Goal: Transaction & Acquisition: Purchase product/service

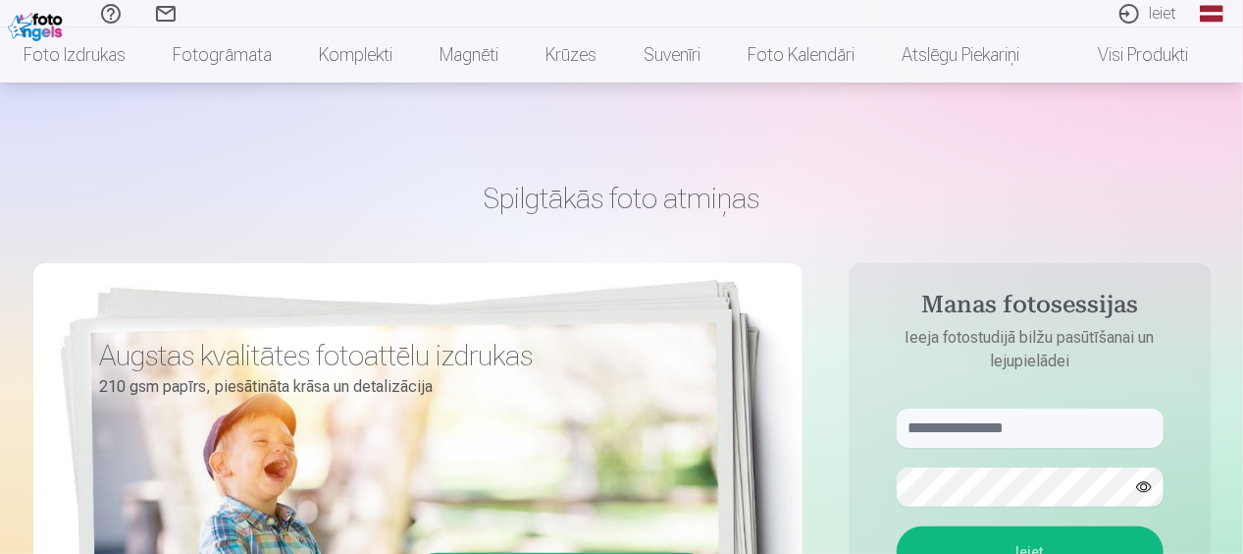
scroll to position [98, 0]
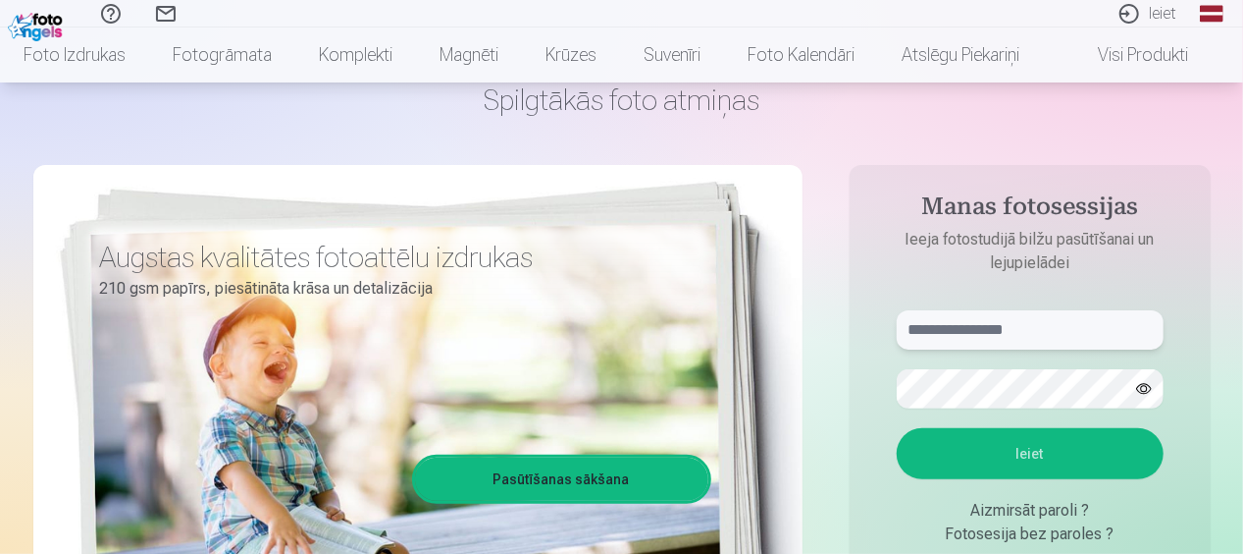
click at [992, 325] on input "text" at bounding box center [1030, 329] width 267 height 39
type input "*"
type input "**********"
click at [1017, 440] on button "Ieiet" at bounding box center [1030, 453] width 267 height 51
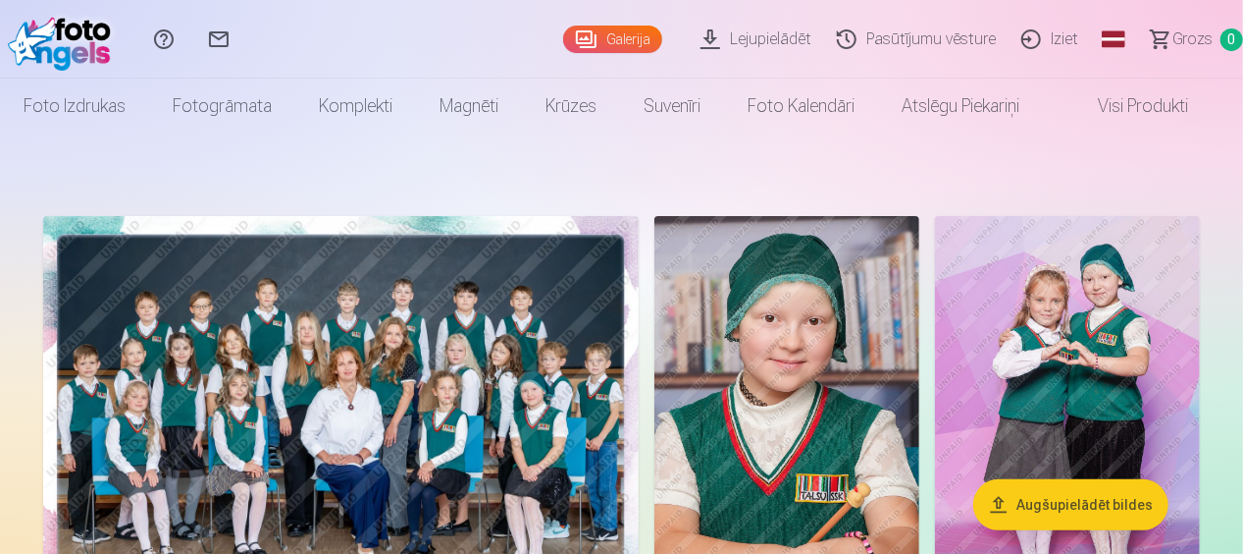
click at [1076, 504] on button "Augšupielādēt bildes" at bounding box center [1071, 504] width 195 height 51
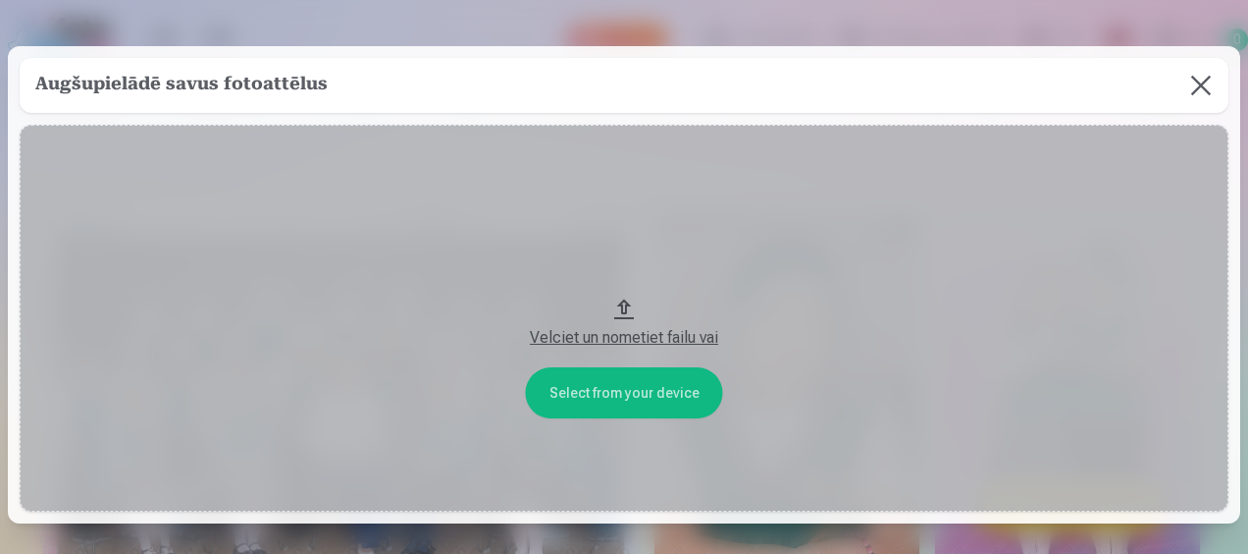
click at [1192, 75] on button at bounding box center [1201, 85] width 55 height 55
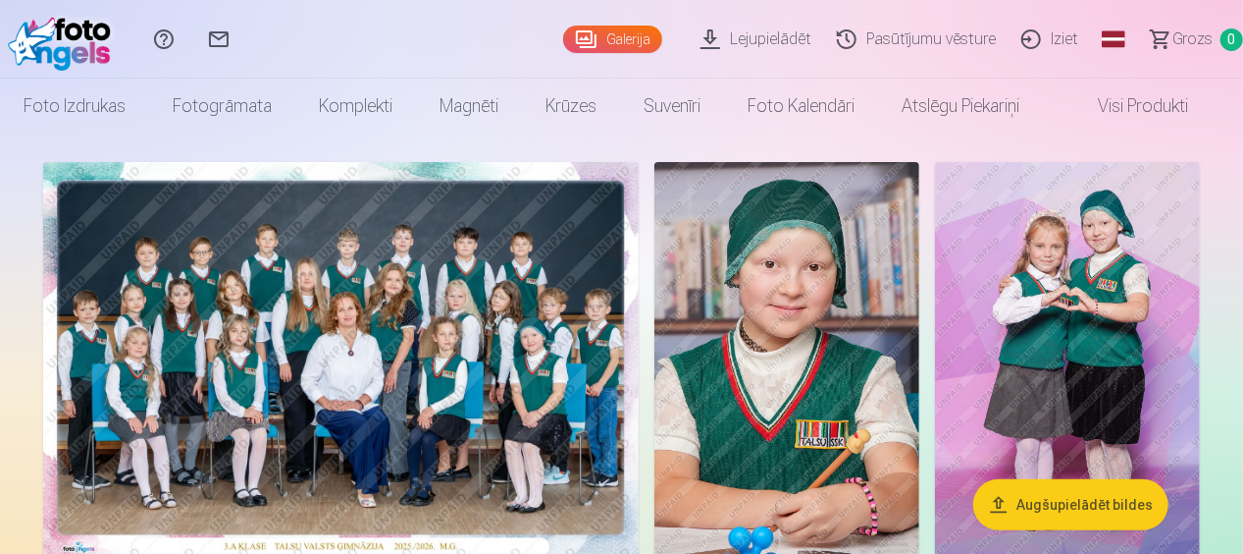
scroll to position [98, 0]
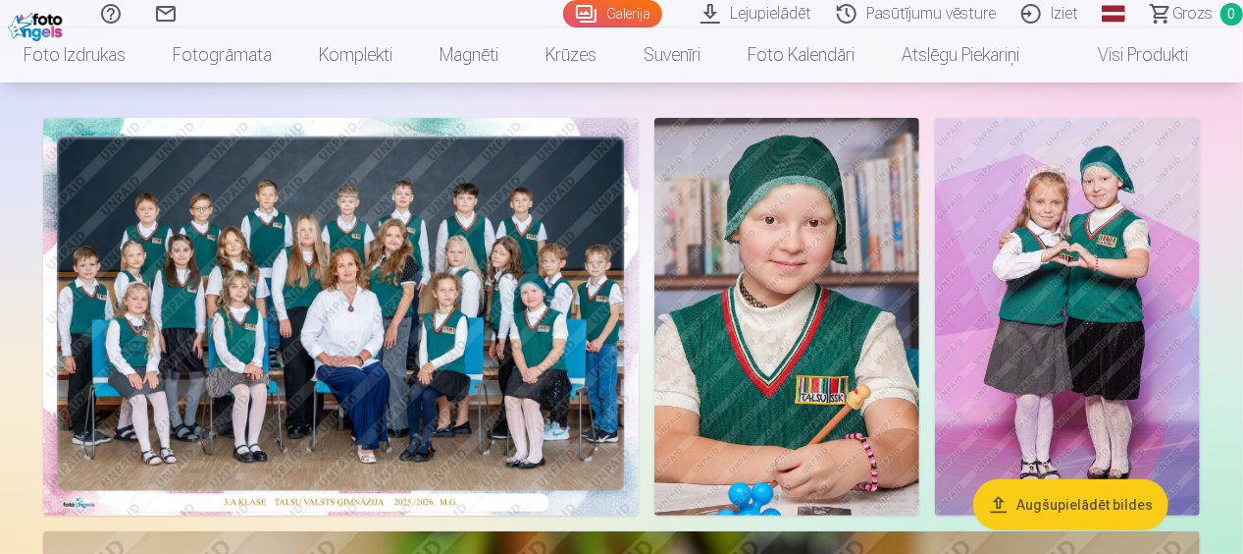
click at [247, 314] on img at bounding box center [341, 316] width 596 height 397
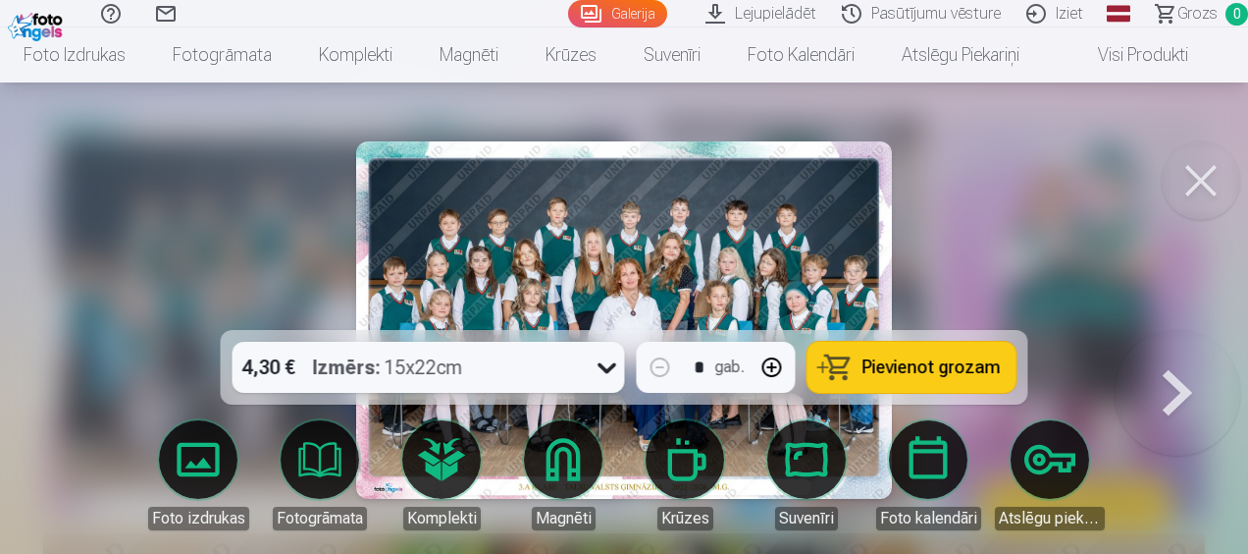
click at [1205, 183] on button at bounding box center [1201, 180] width 79 height 79
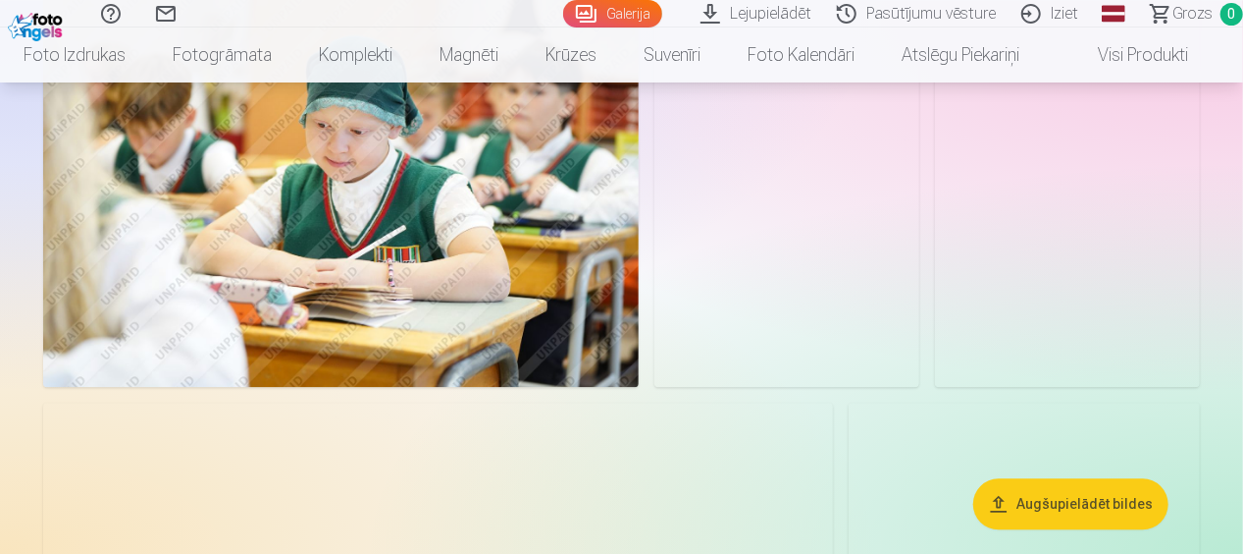
scroll to position [1766, 0]
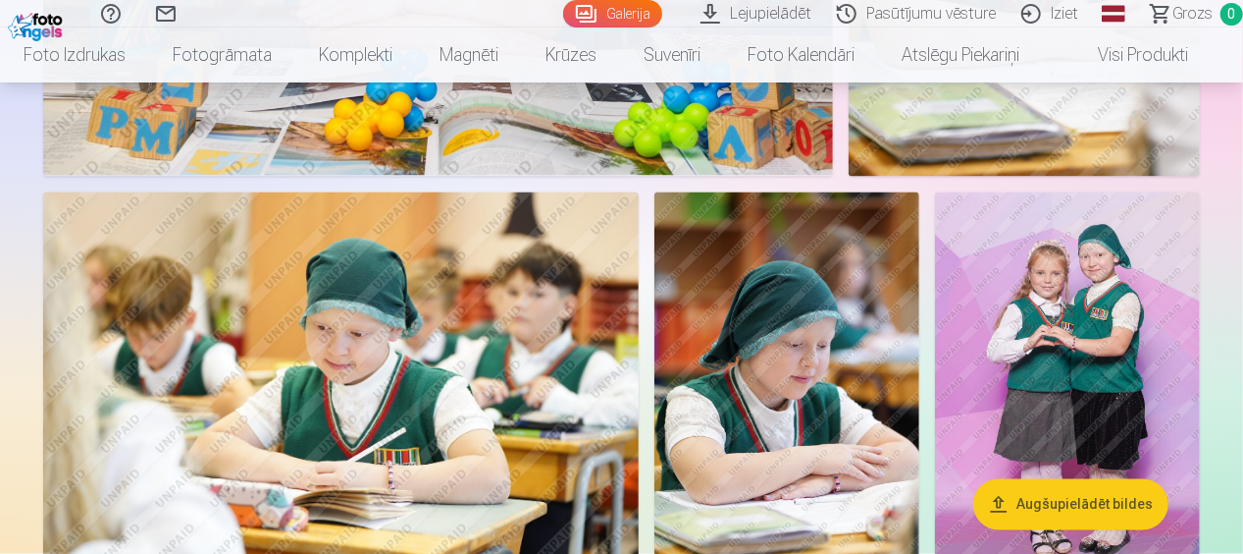
click at [1042, 296] on img at bounding box center [1067, 390] width 265 height 397
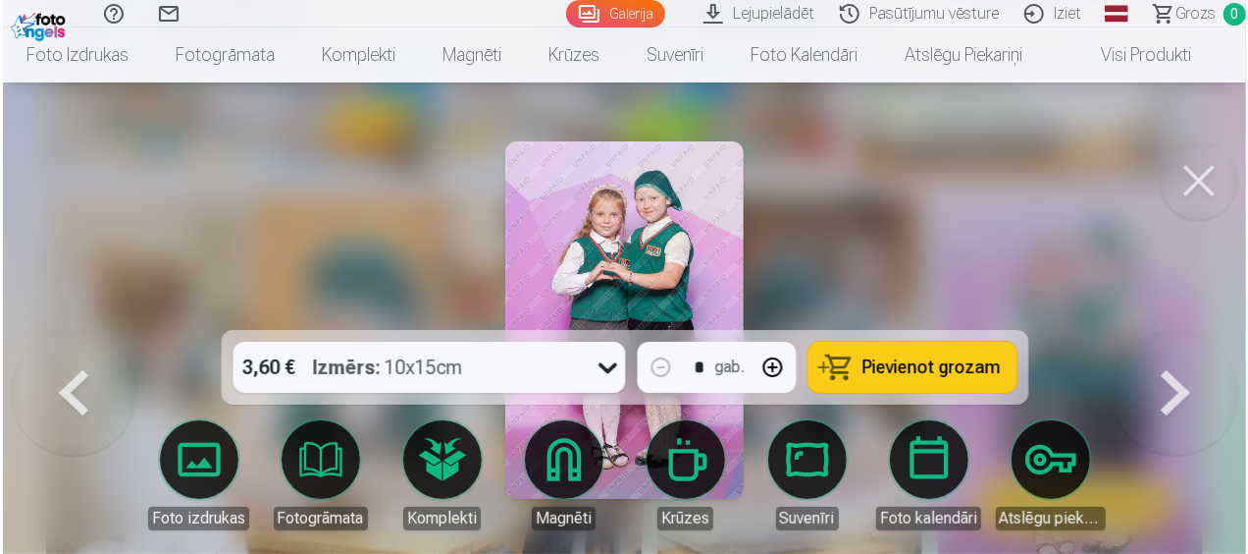
scroll to position [1770, 0]
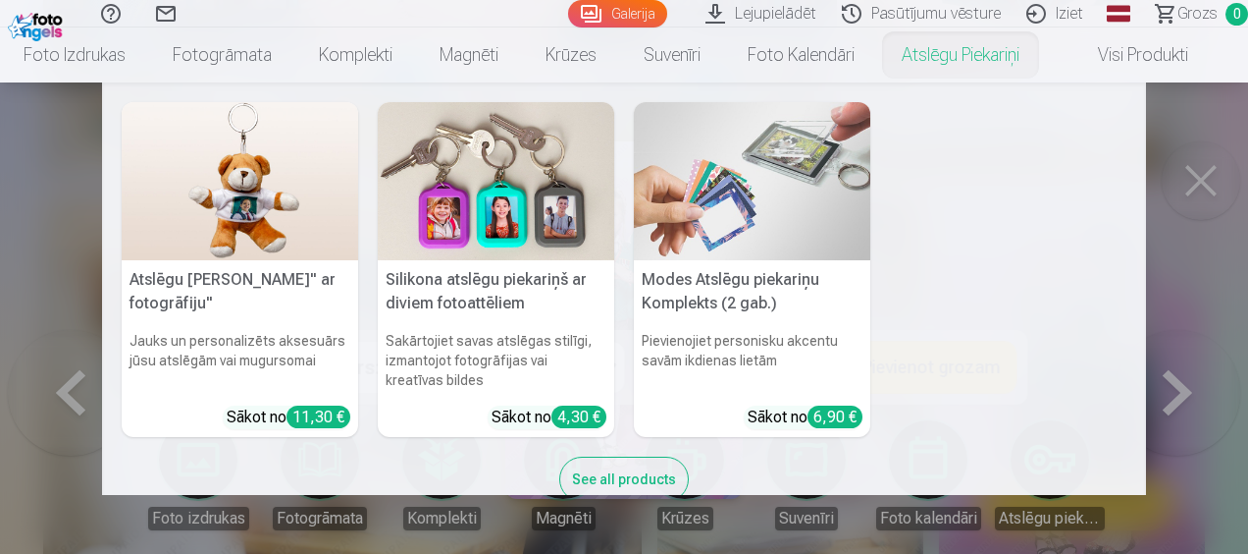
click at [1222, 196] on nav "Atslēgu piekariņš Lācītis" ar fotogrāfiju" Jauks un personalizēts aksesuārs jūs…" at bounding box center [624, 288] width 1248 height 412
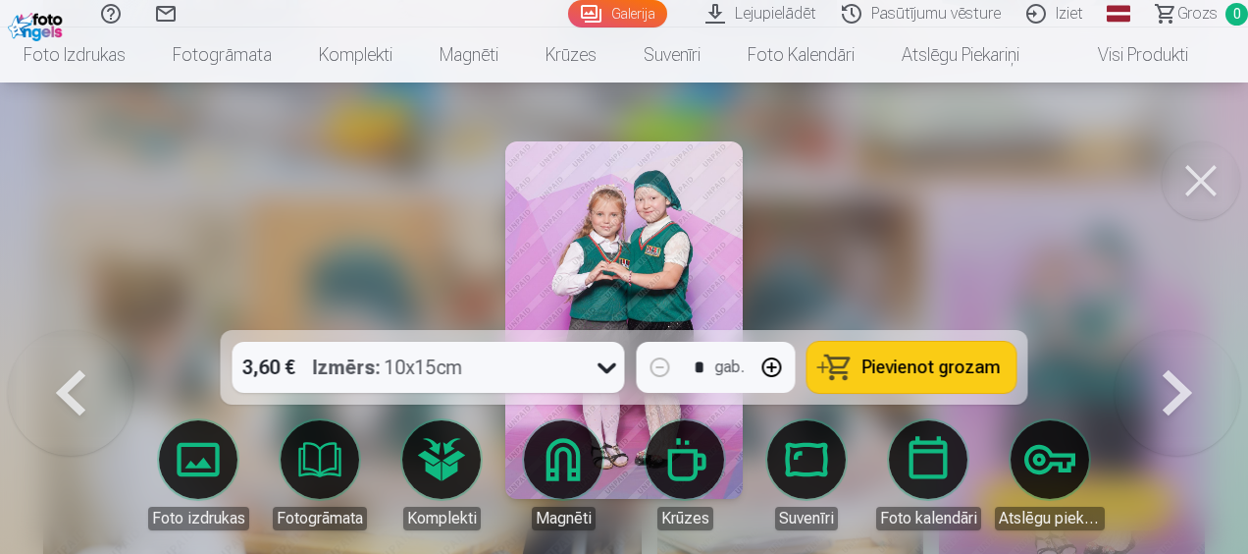
click at [1212, 192] on button at bounding box center [1201, 180] width 79 height 79
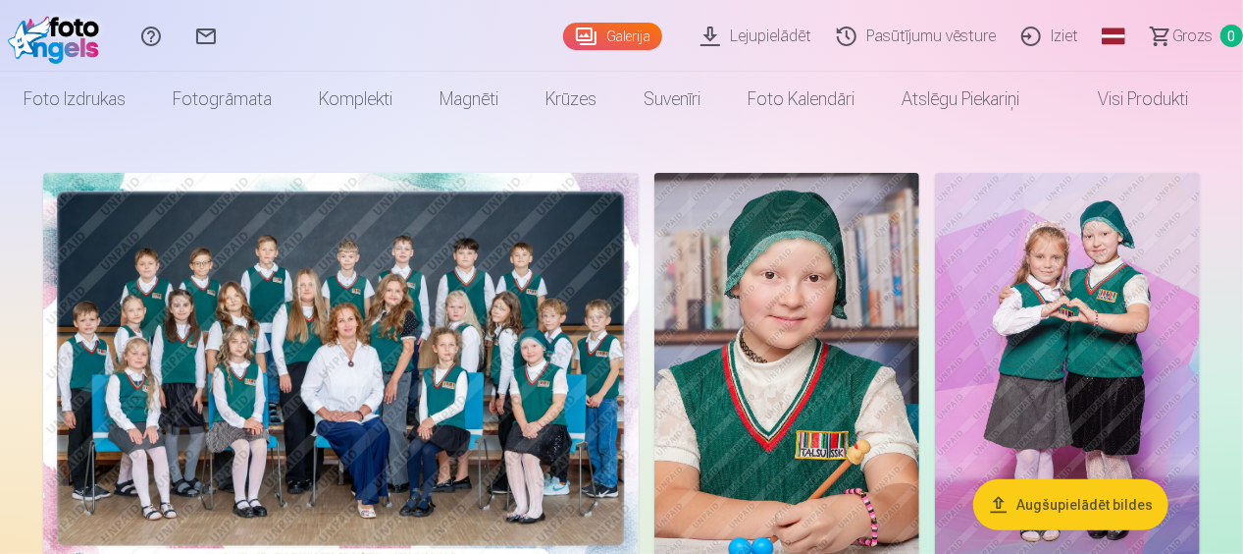
scroll to position [98, 0]
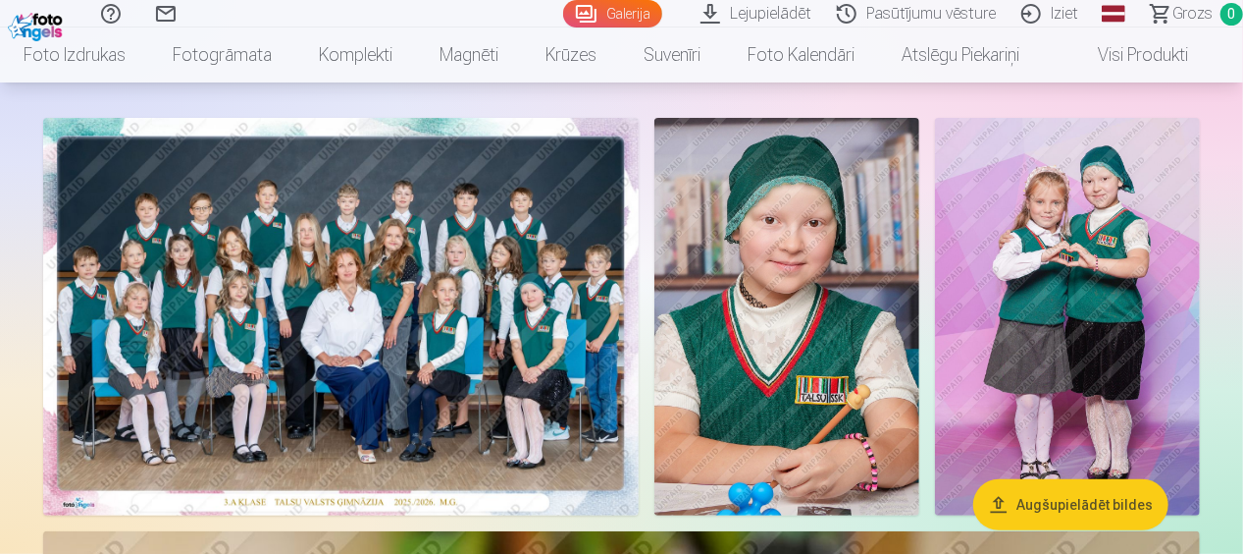
click at [408, 336] on img at bounding box center [341, 316] width 596 height 397
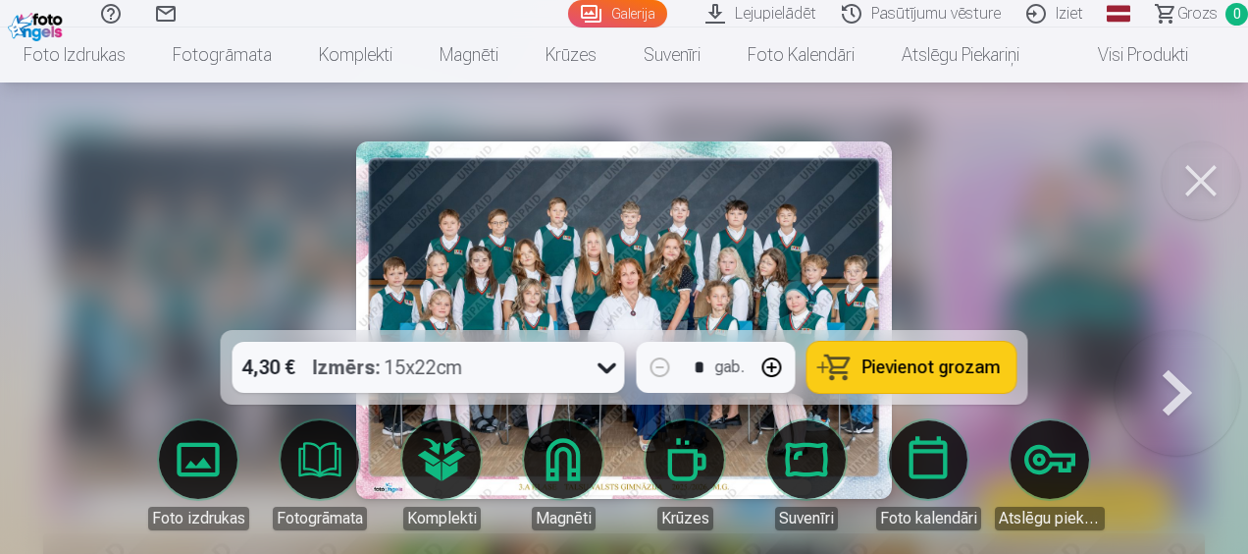
click at [1191, 180] on button at bounding box center [1201, 180] width 79 height 79
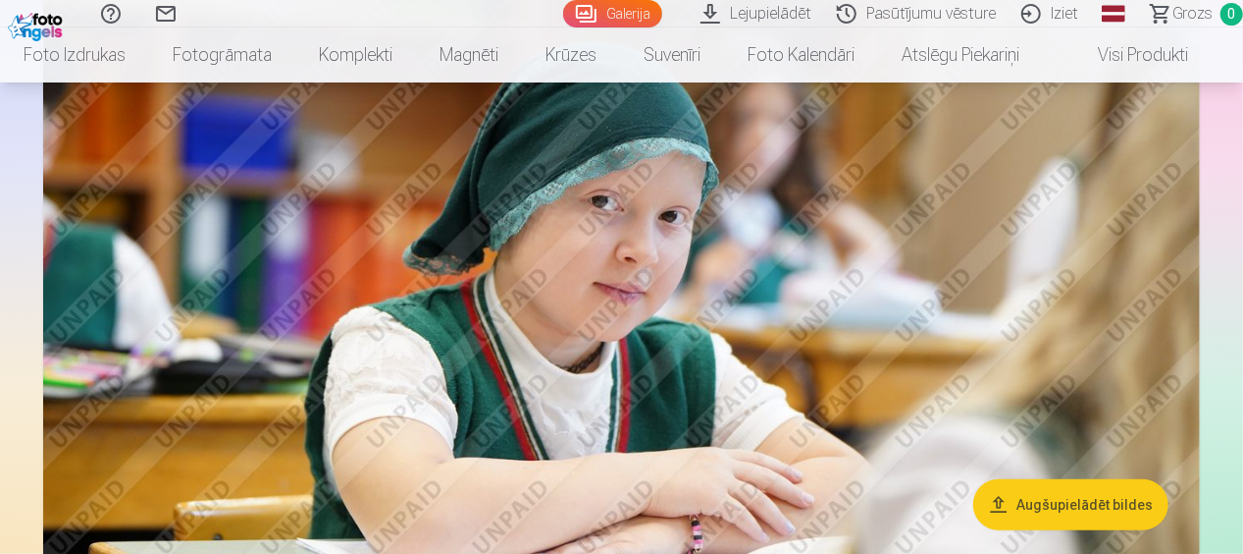
scroll to position [196, 0]
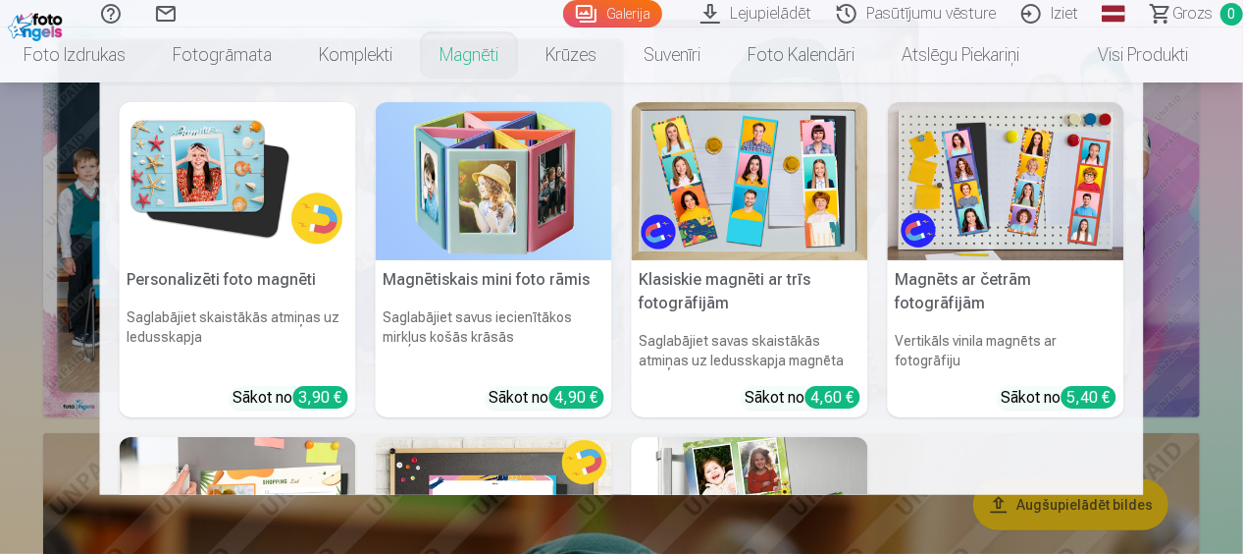
click at [460, 45] on link "Magnēti" at bounding box center [469, 54] width 106 height 55
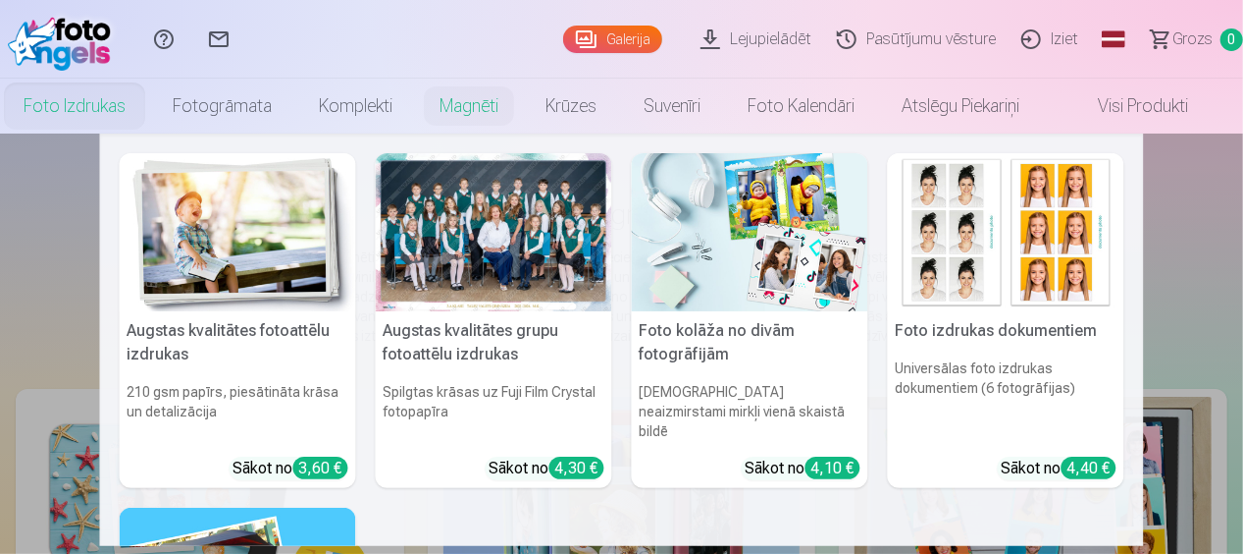
click at [118, 98] on link "Foto izdrukas" at bounding box center [74, 106] width 149 height 55
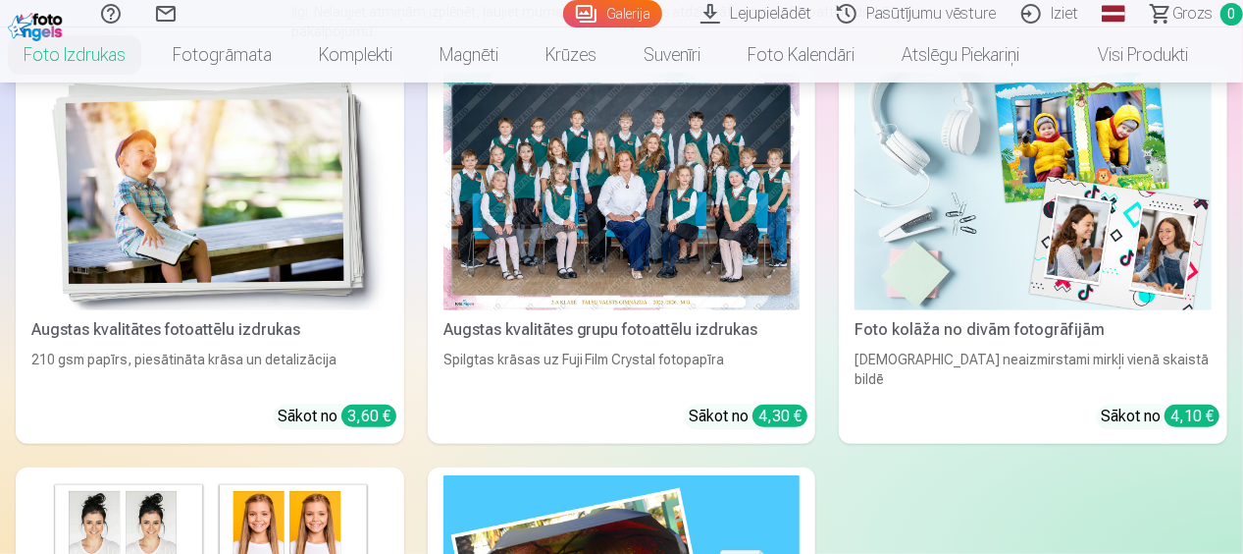
scroll to position [294, 0]
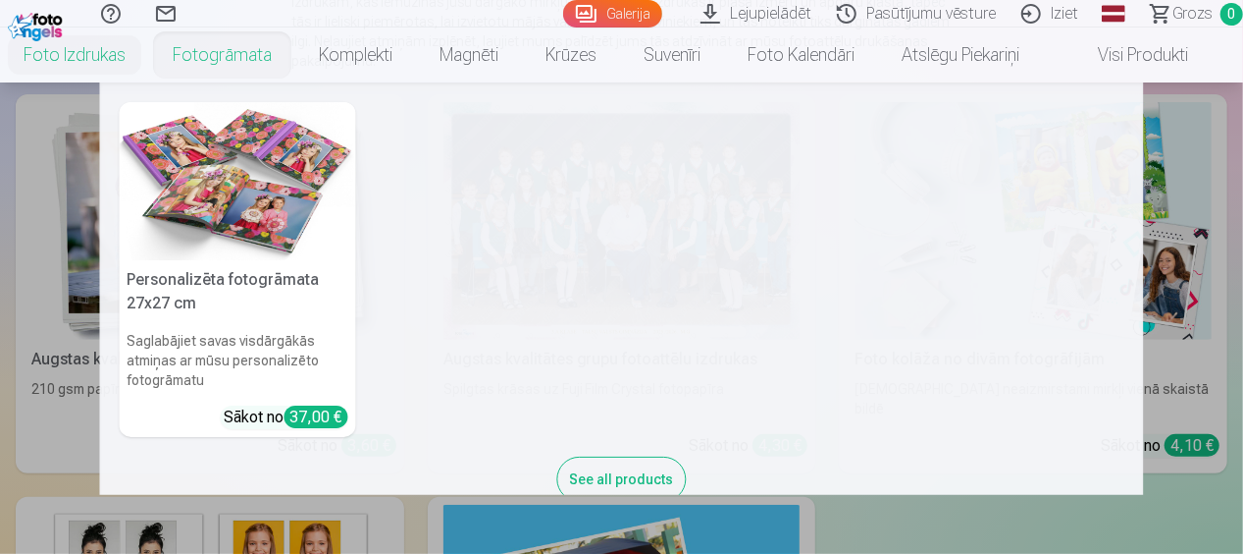
click at [216, 59] on link "Fotogrāmata" at bounding box center [222, 54] width 146 height 55
